Goal: Learn about a topic

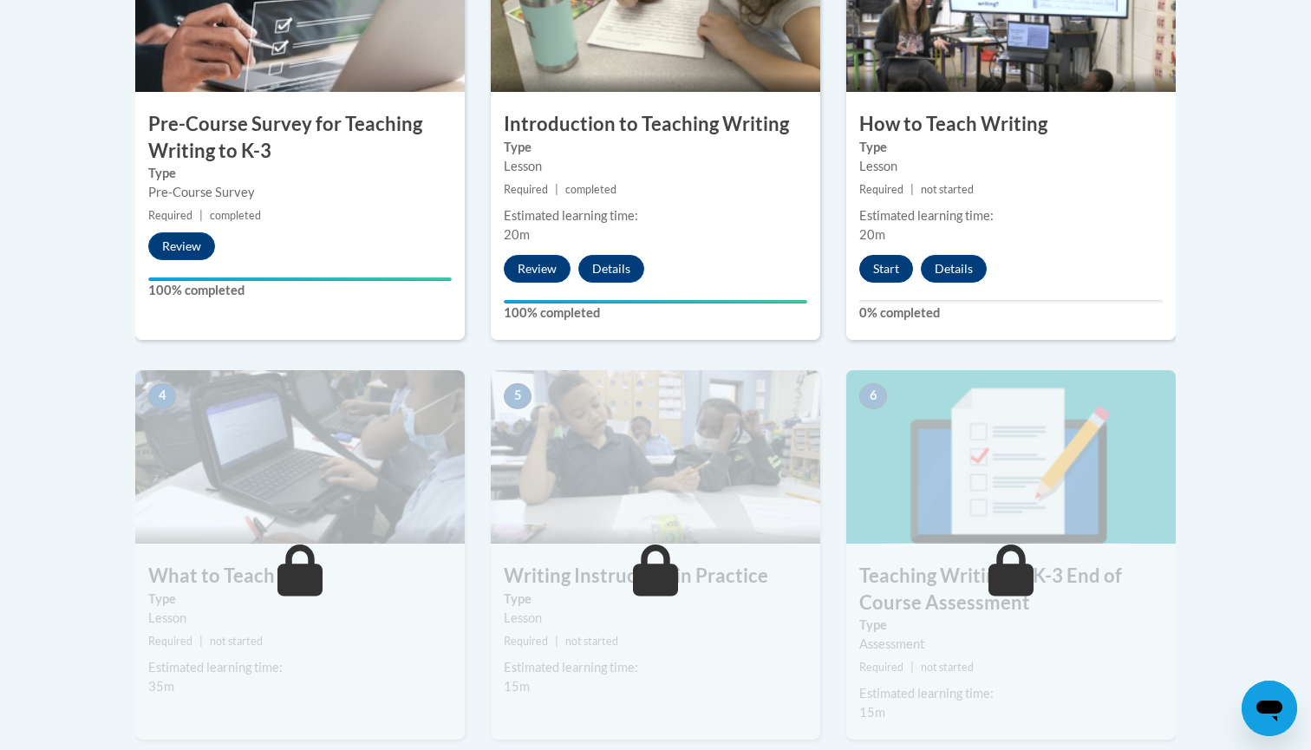
scroll to position [662, 0]
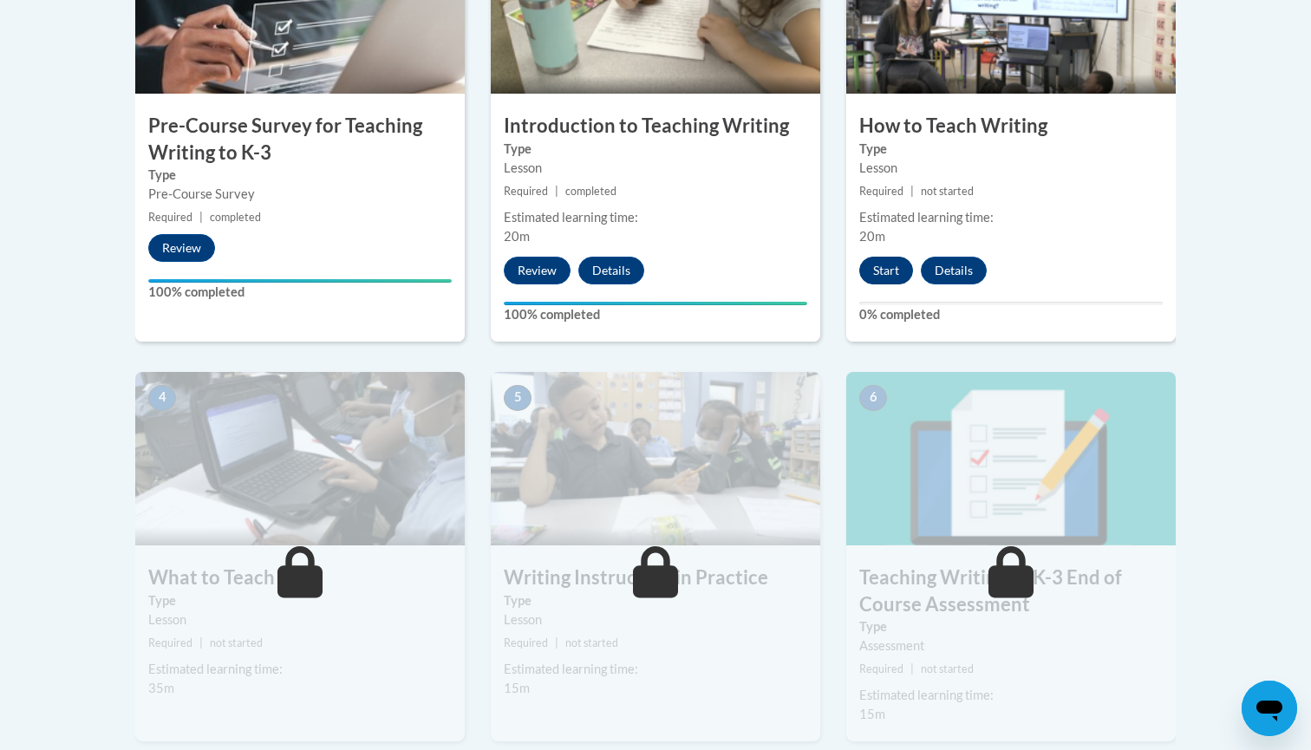
click at [888, 274] on button "Start" at bounding box center [886, 271] width 54 height 28
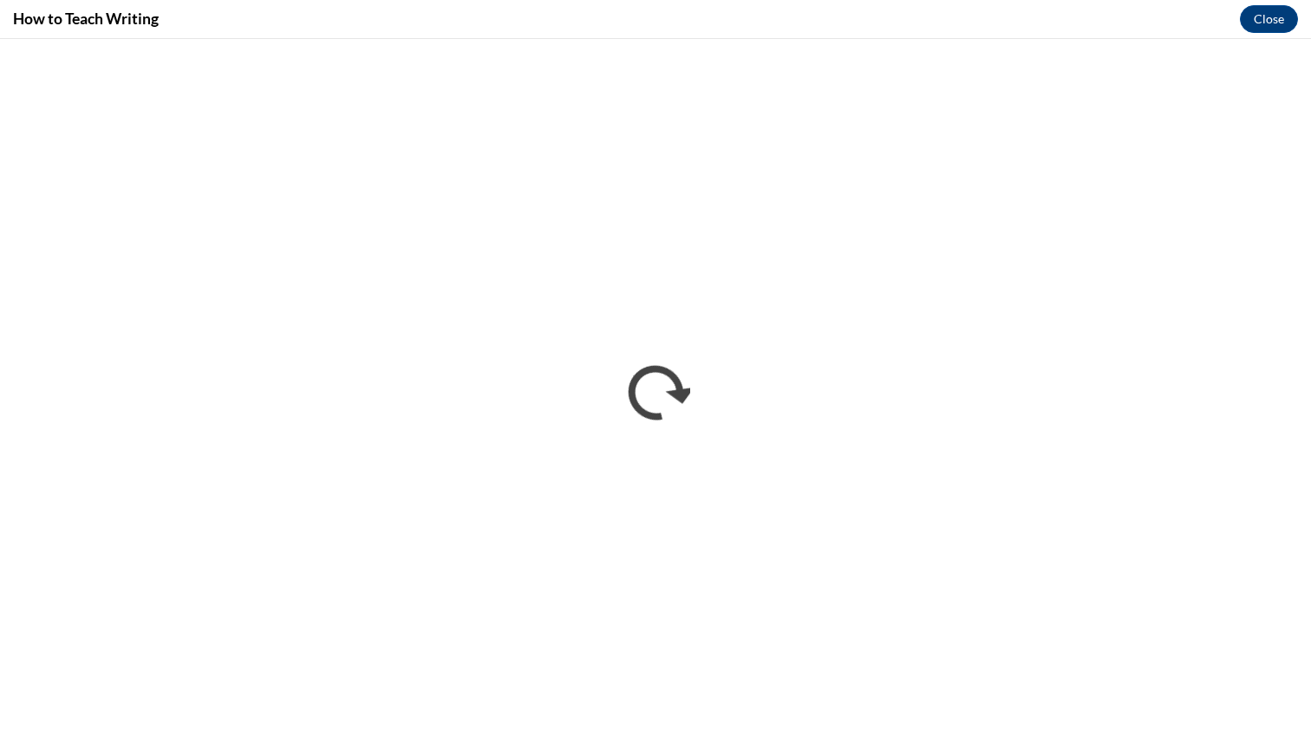
scroll to position [0, 0]
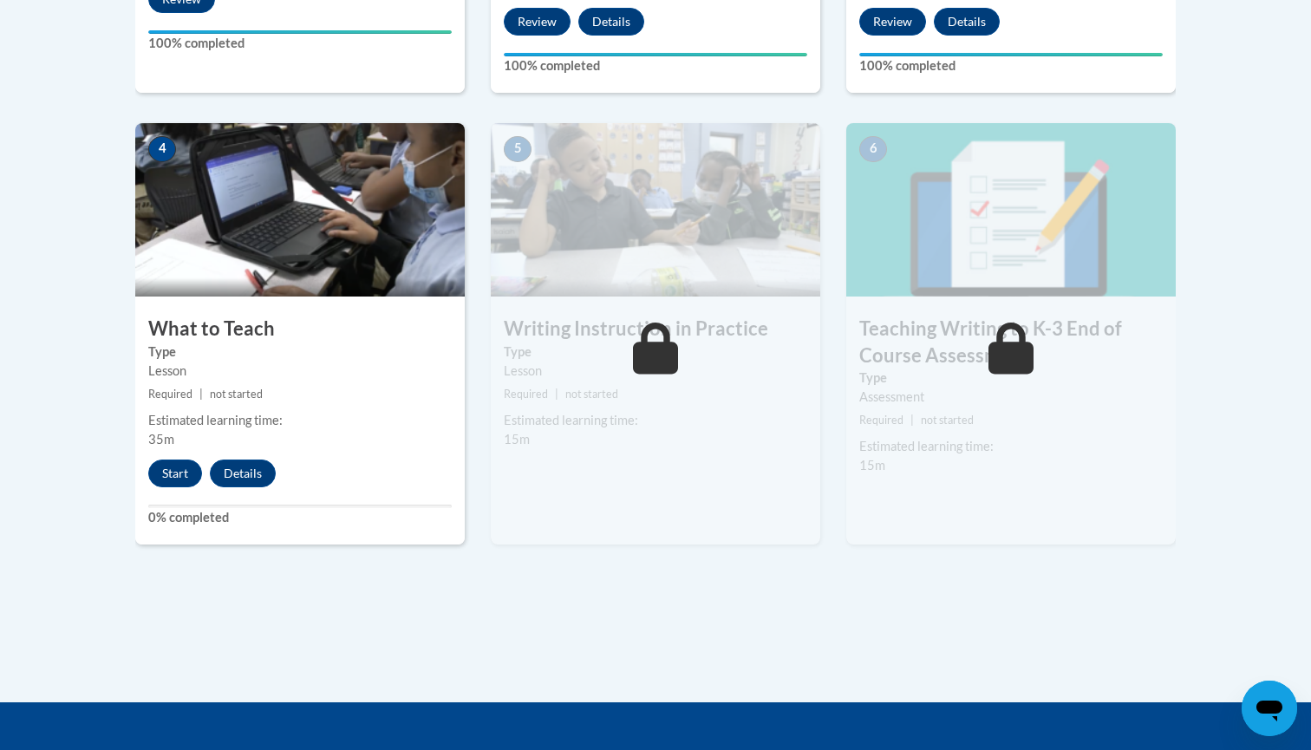
scroll to position [916, 0]
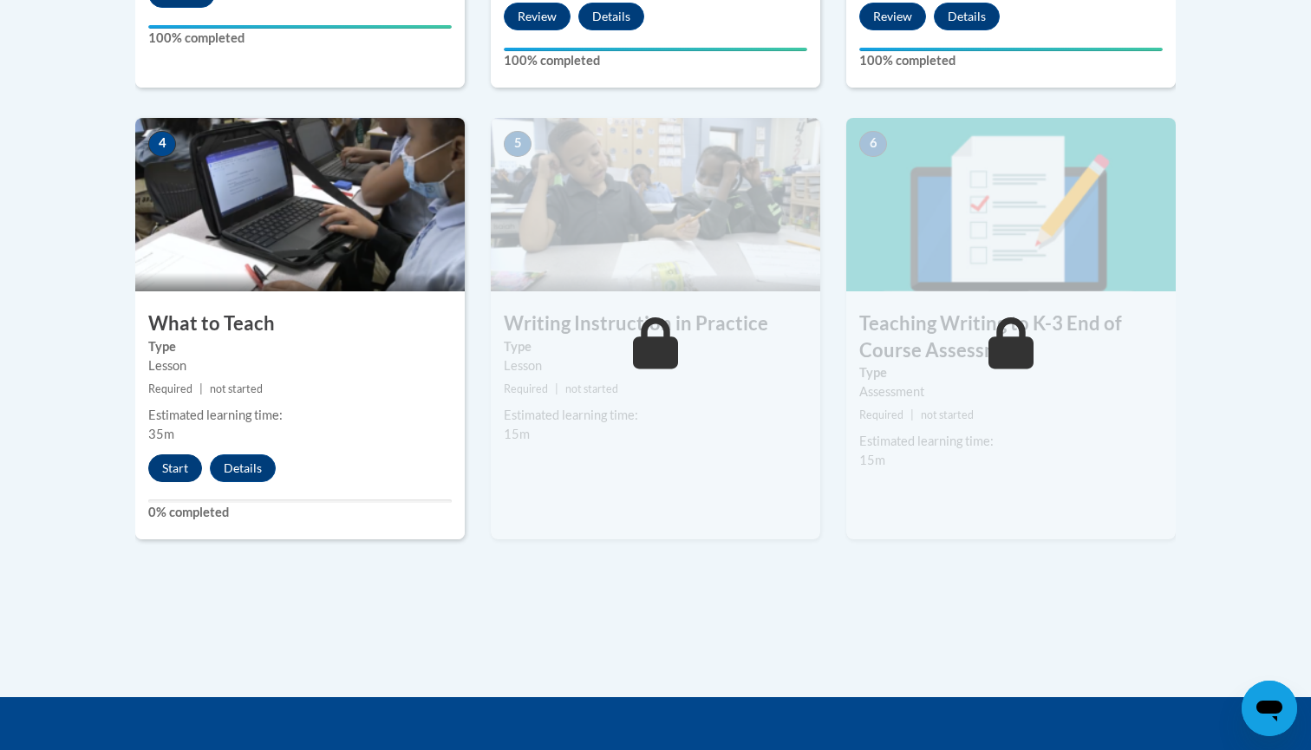
click at [184, 472] on button "Start" at bounding box center [175, 468] width 54 height 28
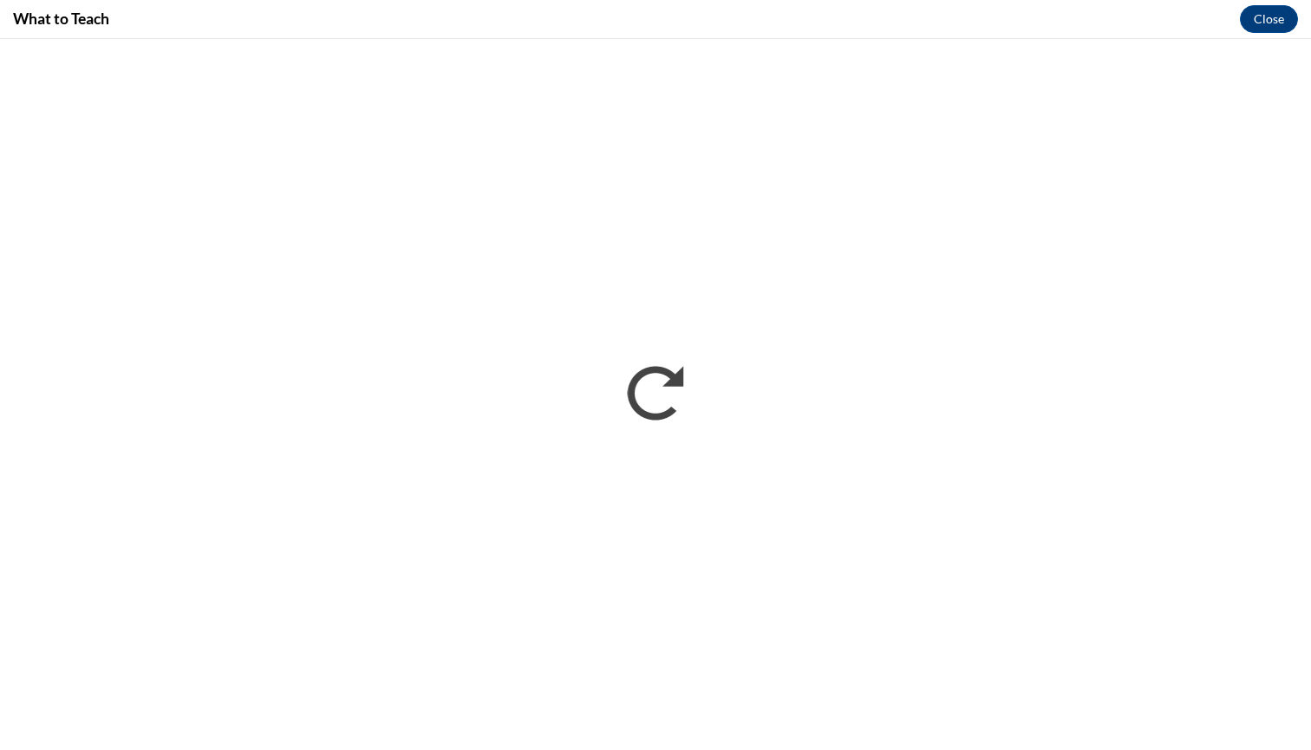
scroll to position [0, 0]
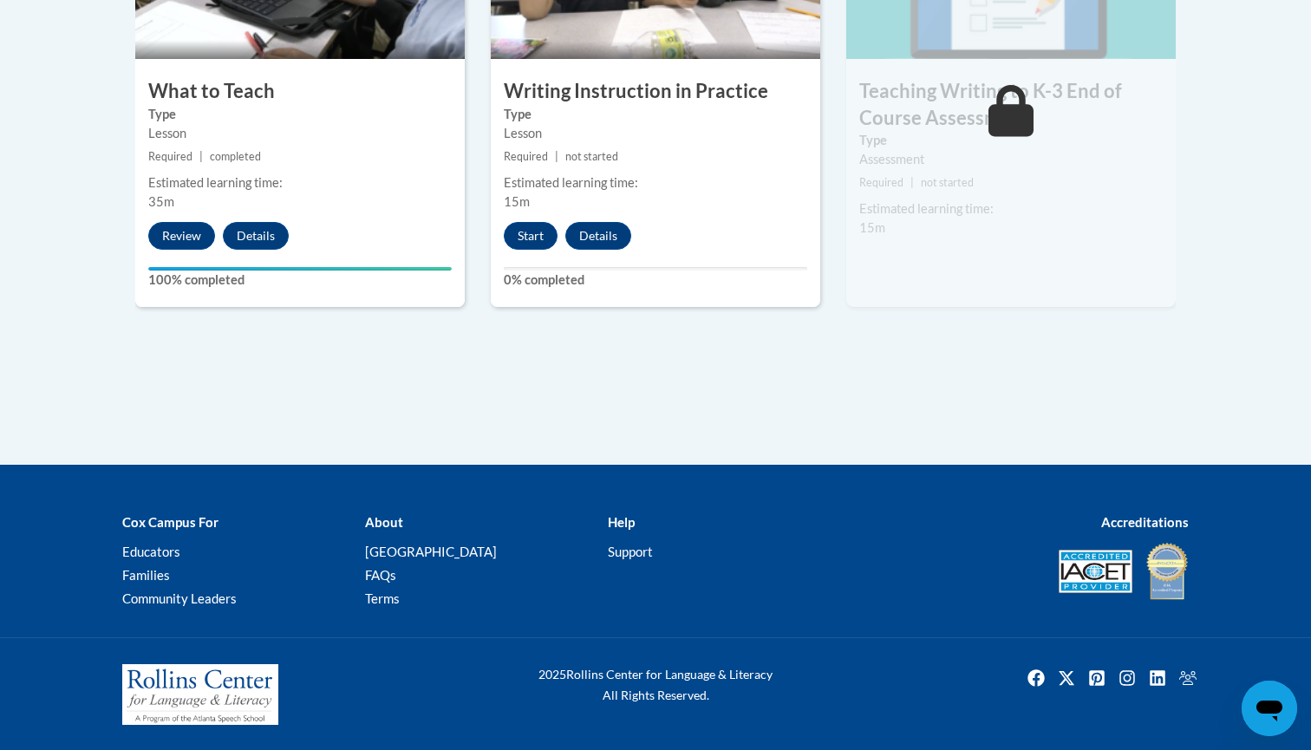
scroll to position [1148, 0]
click at [539, 233] on button "Start" at bounding box center [531, 237] width 54 height 28
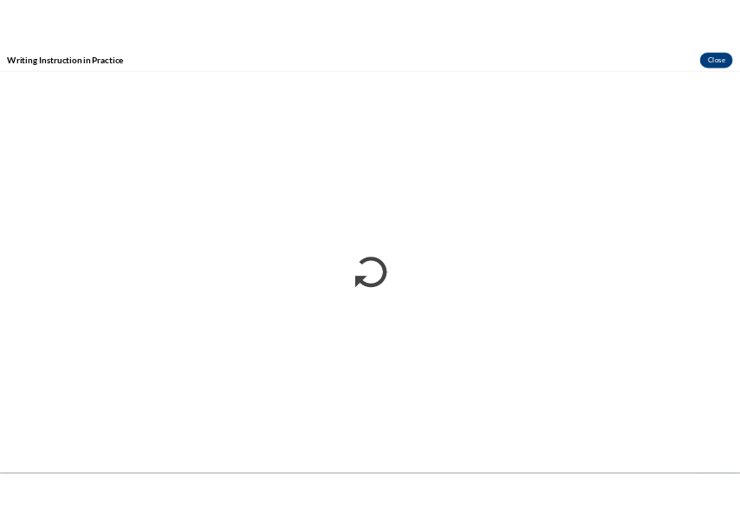
scroll to position [0, 0]
